Goal: Register for event/course

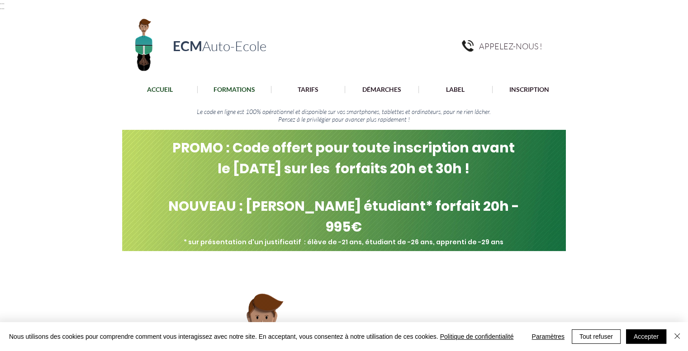
click at [240, 91] on p "FORMATIONS" at bounding box center [234, 89] width 51 height 7
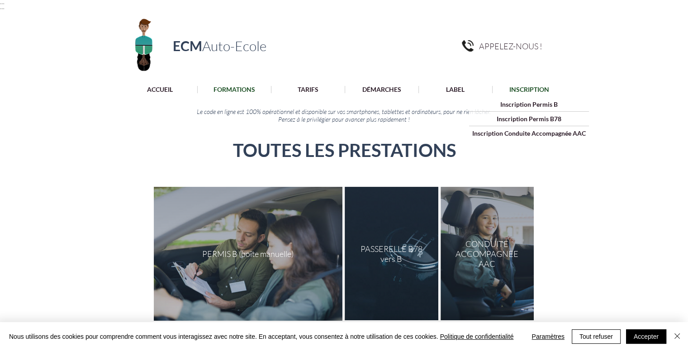
click at [539, 90] on p "INSCRIPTION" at bounding box center [529, 89] width 49 height 7
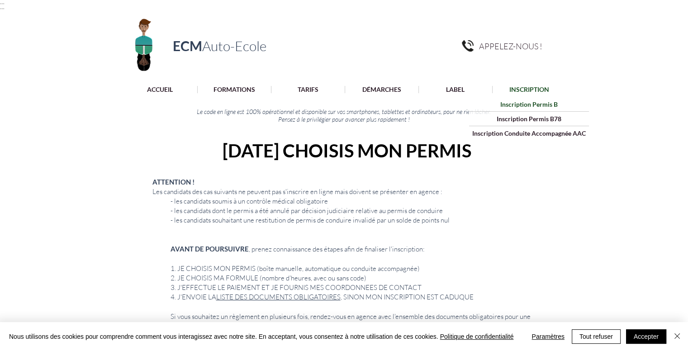
click at [539, 102] on p "Inscription Permis B" at bounding box center [529, 104] width 64 height 14
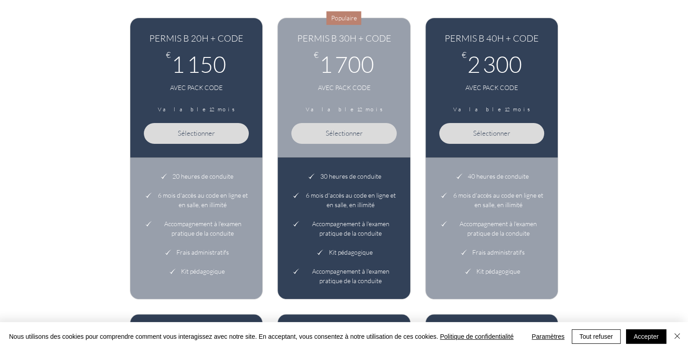
scroll to position [201, 0]
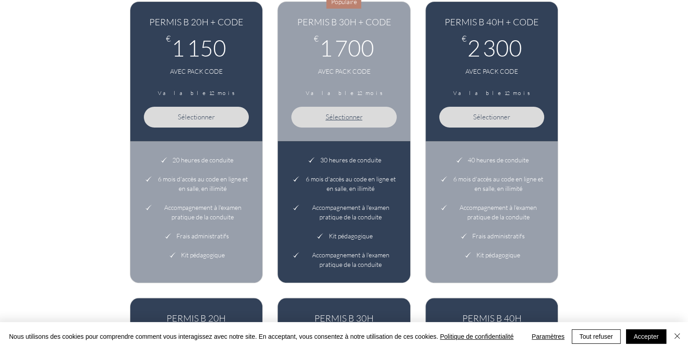
drag, startPoint x: 354, startPoint y: 113, endPoint x: 340, endPoint y: 118, distance: 15.5
click at [340, 118] on span "Sélectionner" at bounding box center [343, 117] width 37 height 9
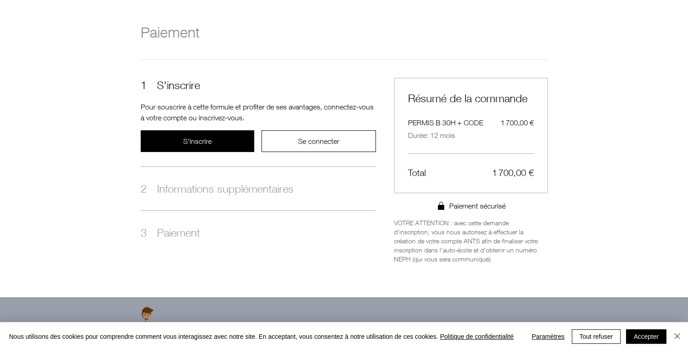
scroll to position [126, 0]
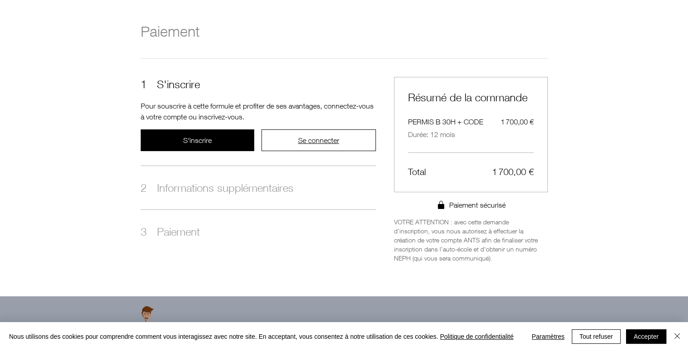
click at [309, 137] on span "Se connecter" at bounding box center [318, 140] width 41 height 8
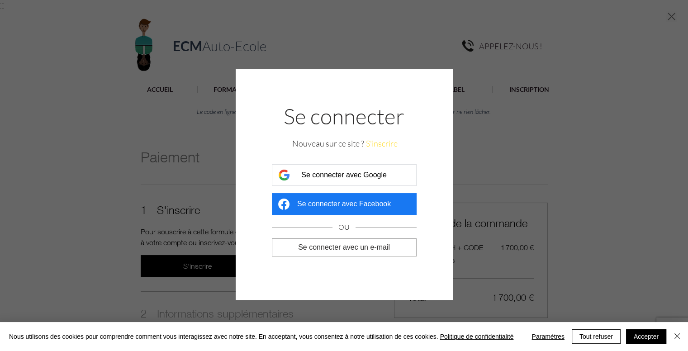
click at [387, 140] on button "S'inscrire" at bounding box center [382, 143] width 32 height 11
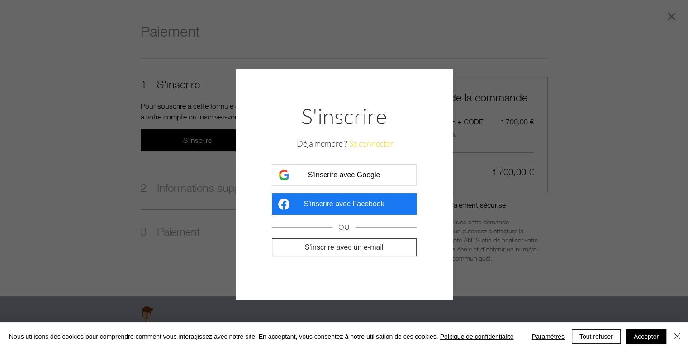
click at [366, 245] on span "S'inscrire avec un e-mail" at bounding box center [344, 247] width 79 height 8
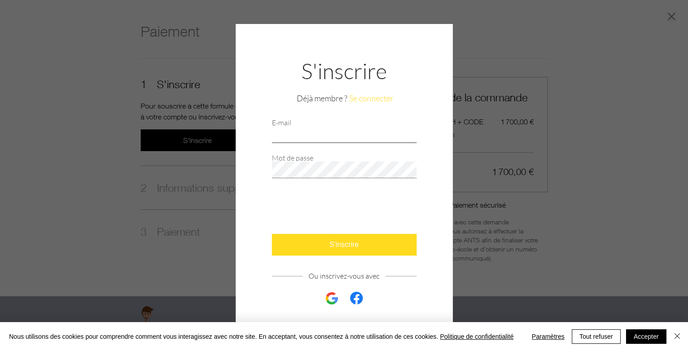
click at [331, 131] on input "E-mail" at bounding box center [344, 134] width 145 height 17
type input "[EMAIL_ADDRESS][DOMAIN_NAME]"
checkbox input "true"
click at [330, 246] on span "S'inscrire" at bounding box center [343, 245] width 29 height 8
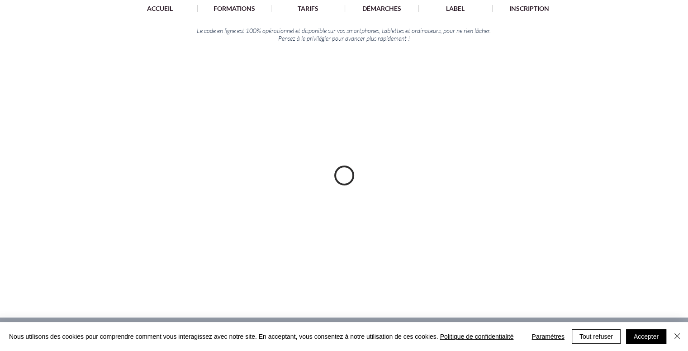
scroll to position [80, 0]
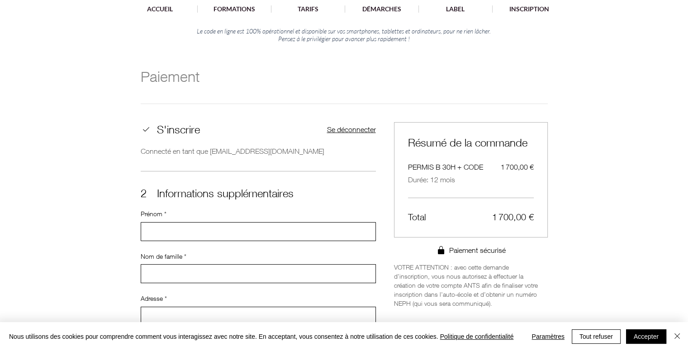
click at [263, 228] on input "Prénom *" at bounding box center [255, 231] width 229 height 18
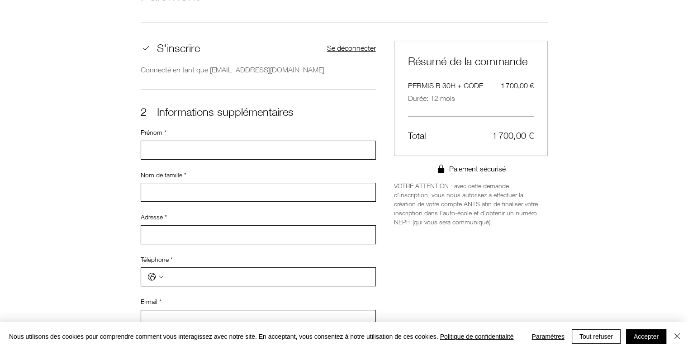
scroll to position [165, 0]
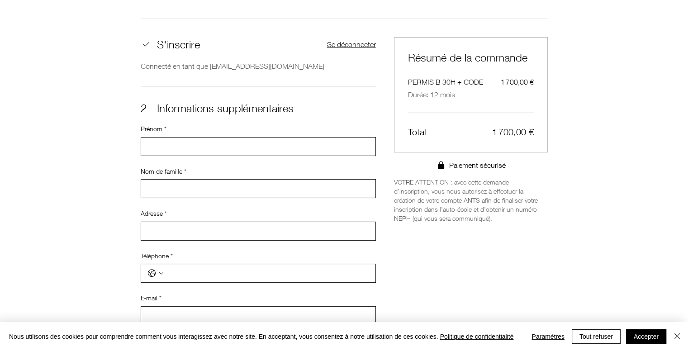
type input "L"
type input "Bassel"
click at [203, 183] on input "Nom de famille *" at bounding box center [255, 188] width 229 height 18
type input "Makarem"
click at [191, 225] on input "Adresse *" at bounding box center [255, 231] width 229 height 18
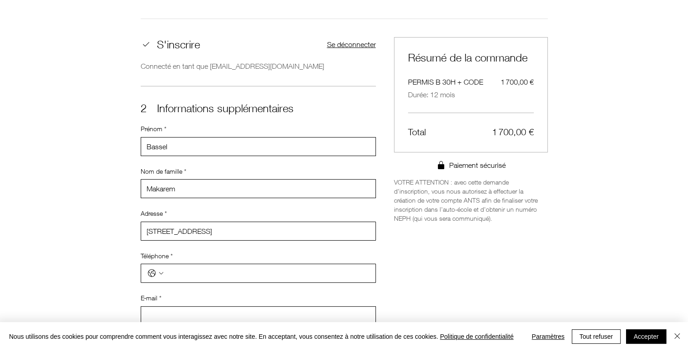
type input "[STREET_ADDRESS]"
click at [189, 272] on input "Téléphone *" at bounding box center [267, 273] width 205 height 18
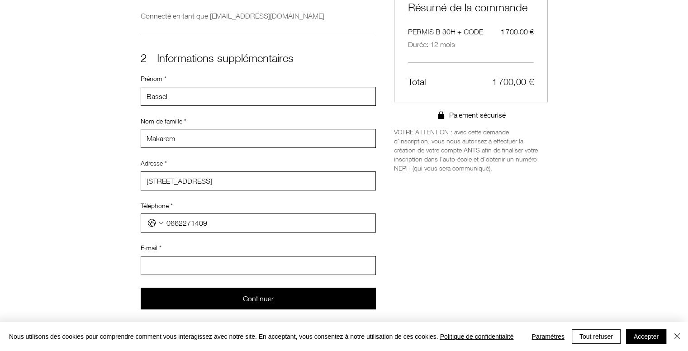
scroll to position [218, 0]
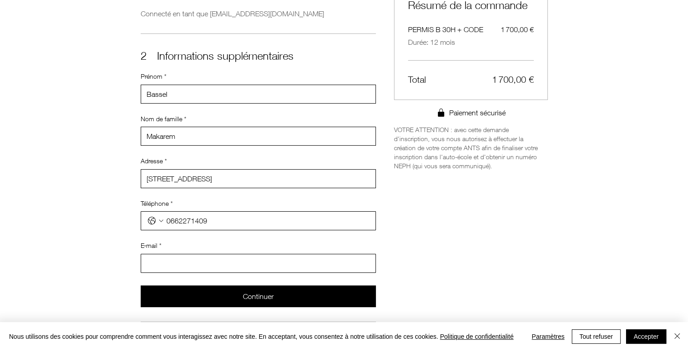
type input "0662271409"
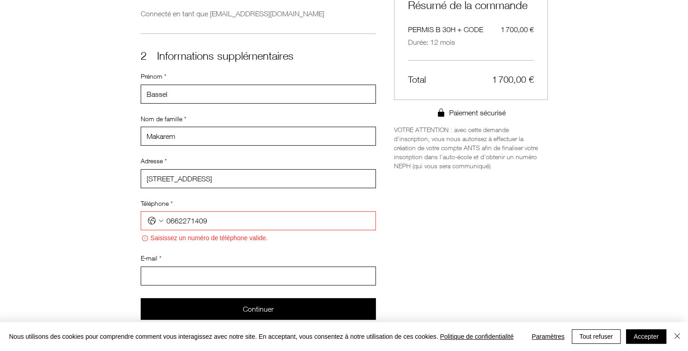
click at [184, 267] on input "E‑mail *" at bounding box center [255, 276] width 229 height 18
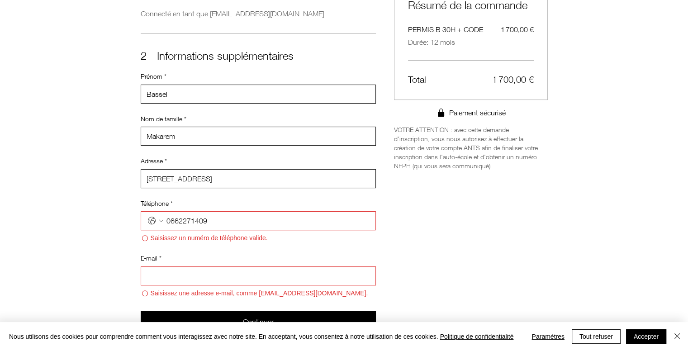
click at [161, 217] on icon "Téléphone. Téléphone. Sélectionnez l'indicatif du pays" at bounding box center [160, 220] width 7 height 7
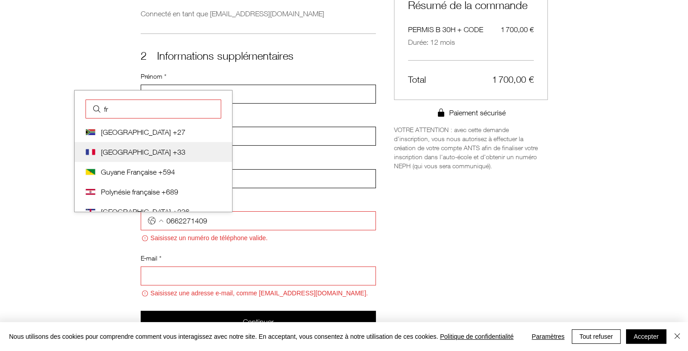
type input "fr"
click at [138, 143] on div "[GEOGRAPHIC_DATA] France +33" at bounding box center [153, 152] width 157 height 20
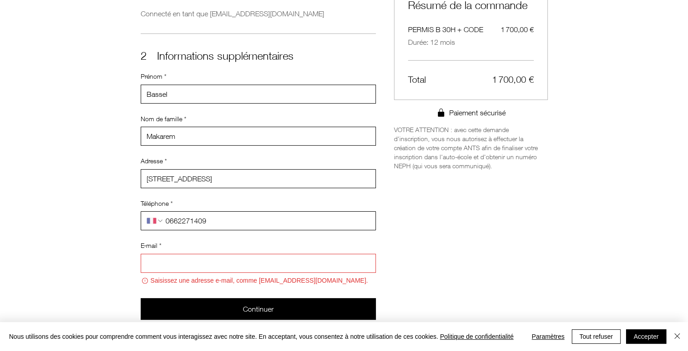
click at [168, 219] on input "Téléphone *" at bounding box center [267, 221] width 206 height 18
type input "0662271409"
click at [160, 256] on input "E‑mail *" at bounding box center [255, 263] width 229 height 18
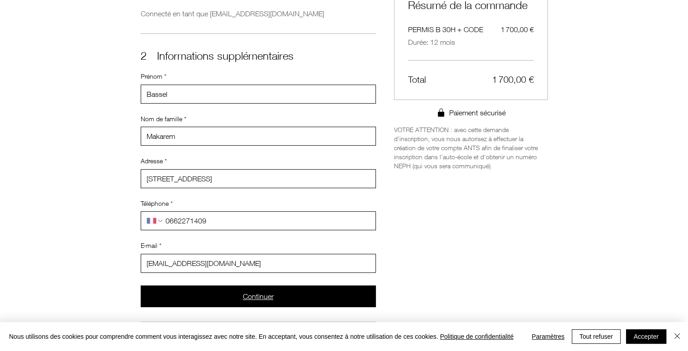
type input "[EMAIL_ADDRESS][DOMAIN_NAME]"
click at [192, 295] on button "Continuer" at bounding box center [258, 296] width 235 height 22
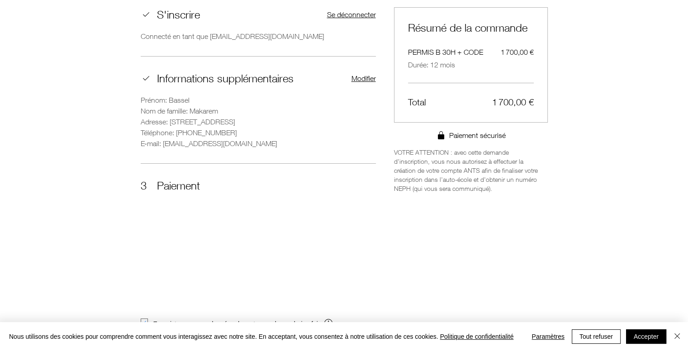
scroll to position [195, 0]
click at [646, 332] on button "Accepter" at bounding box center [646, 336] width 40 height 14
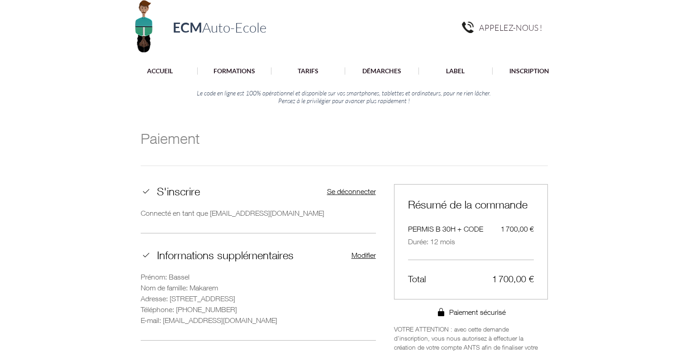
scroll to position [18, 0]
click at [377, 91] on p "Financement" at bounding box center [381, 86] width 43 height 14
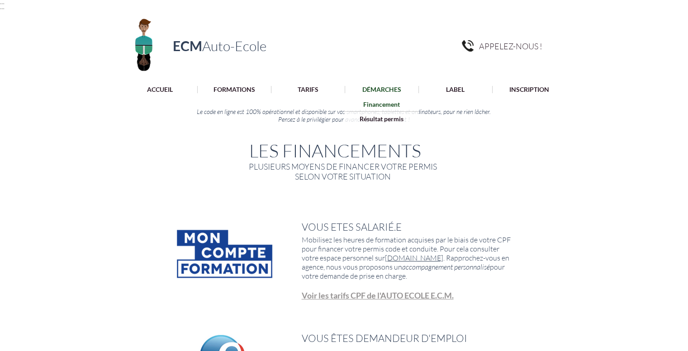
click at [375, 87] on p "DÉMARCHES" at bounding box center [382, 89] width 48 height 7
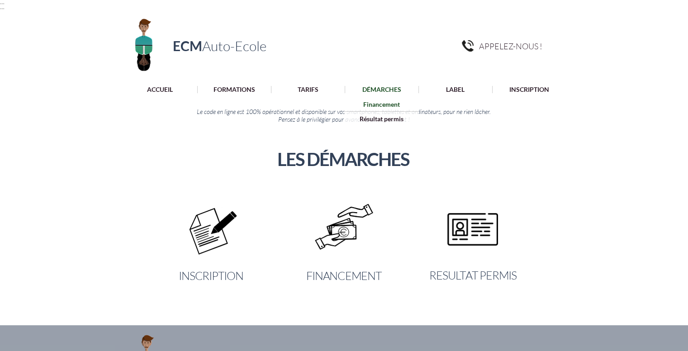
click at [373, 103] on p "Financement" at bounding box center [381, 104] width 43 height 14
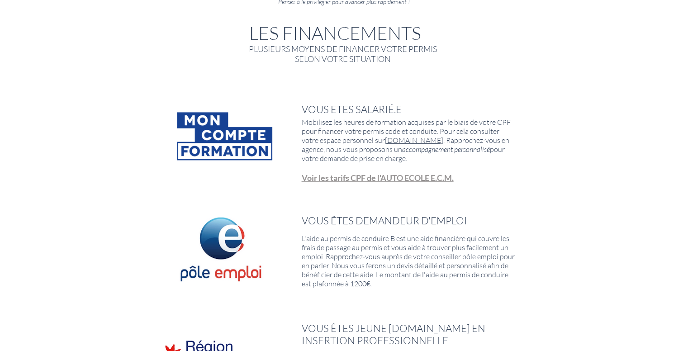
scroll to position [121, 0]
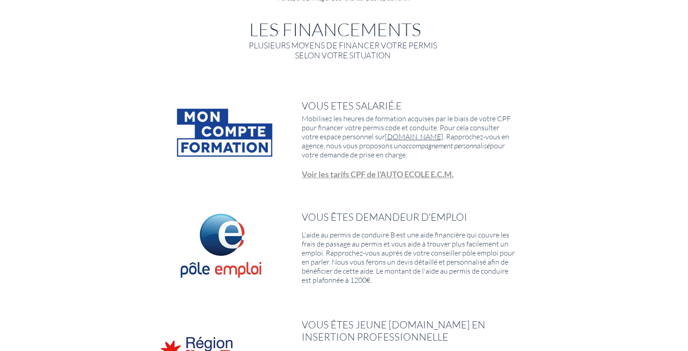
click at [391, 172] on span "Voir les tarifs CPF de l'AUTO ECOLE E.C.M." at bounding box center [378, 174] width 152 height 10
